Goal: Task Accomplishment & Management: Manage account settings

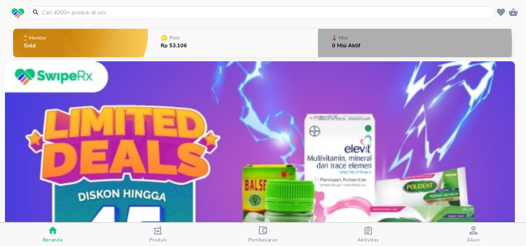
click at [333, 45] on p "0 Misi Aktif" at bounding box center [346, 45] width 28 height 5
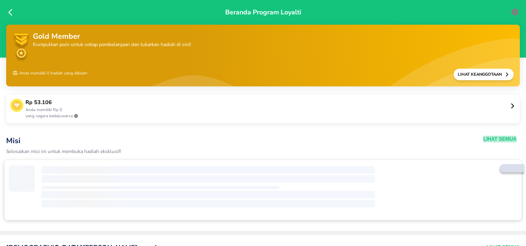
click at [486, 138] on button "Lihat Semua" at bounding box center [500, 139] width 33 height 7
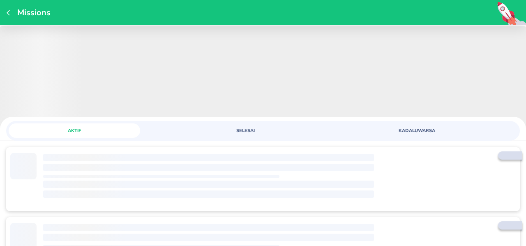
click at [244, 130] on span "SELESAI" at bounding box center [246, 130] width 122 height 6
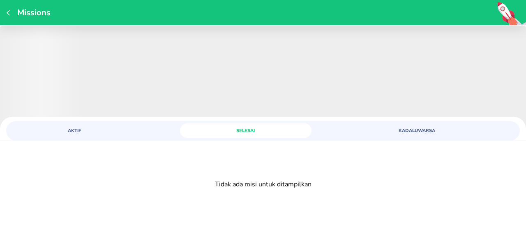
click at [242, 129] on span "SELESAI" at bounding box center [246, 130] width 122 height 6
click at [243, 131] on span "SELESAI" at bounding box center [246, 130] width 122 height 6
click at [405, 132] on span "KADALUWARSA" at bounding box center [417, 130] width 122 height 6
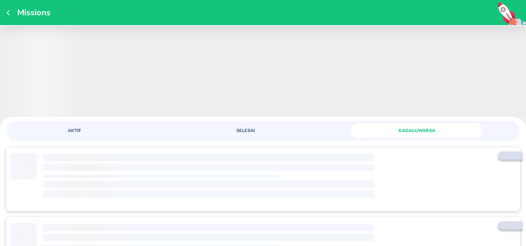
click at [248, 130] on span "SELESAI" at bounding box center [246, 130] width 122 height 6
